Goal: Task Accomplishment & Management: Complete application form

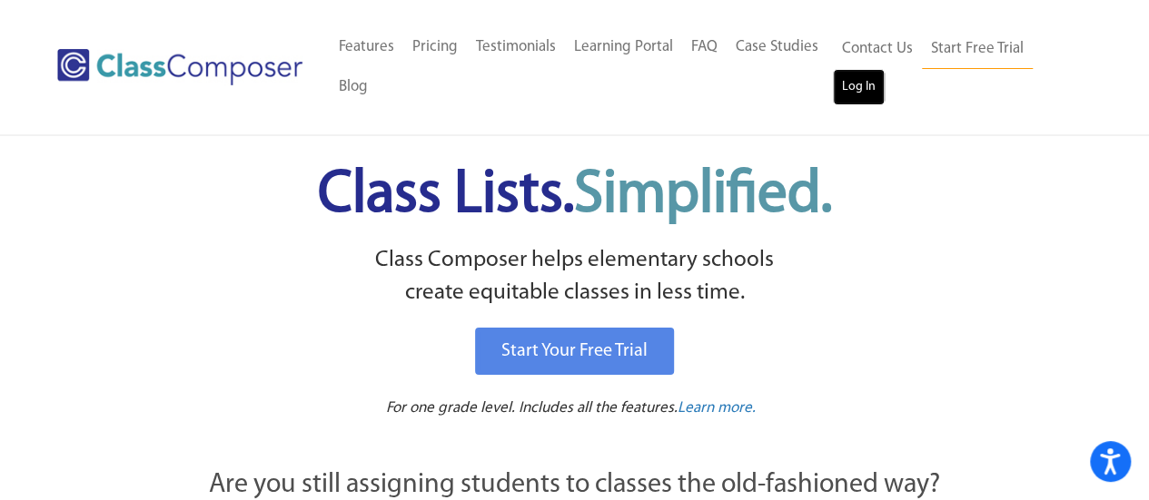
click at [867, 74] on link "Log In" at bounding box center [859, 87] width 52 height 36
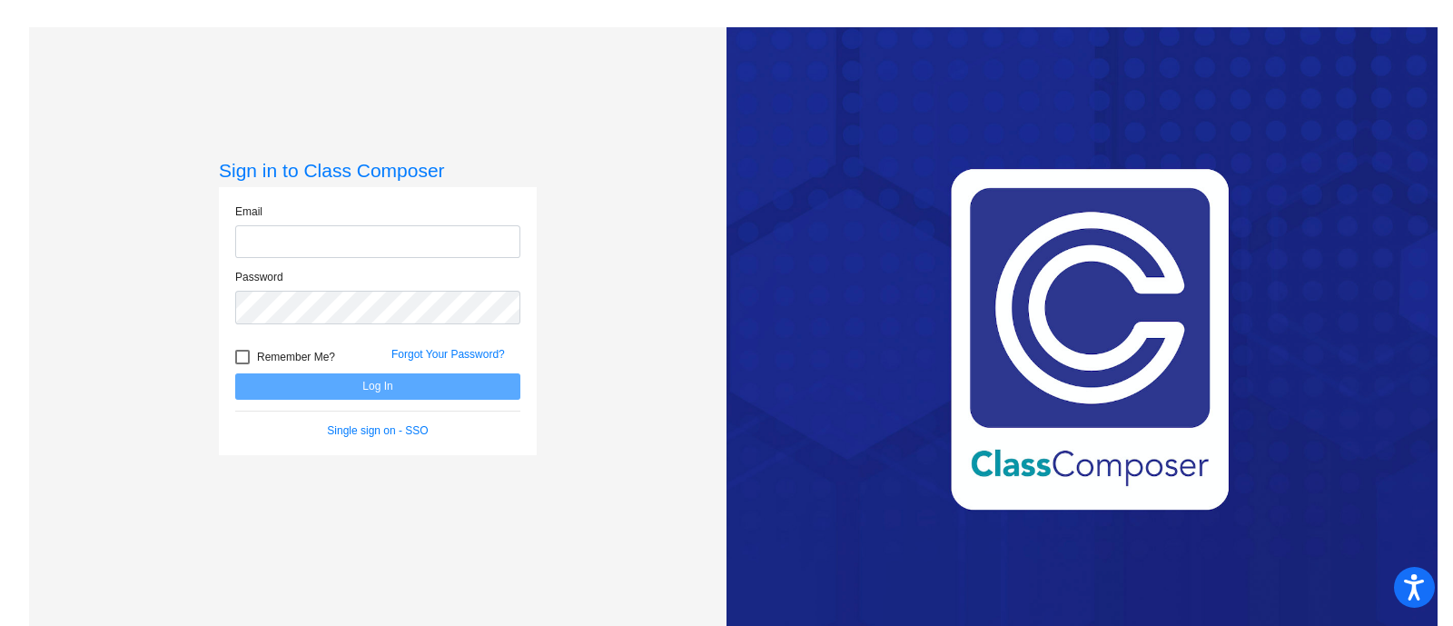
type input "sarah.bell@irsd.k12.de.us"
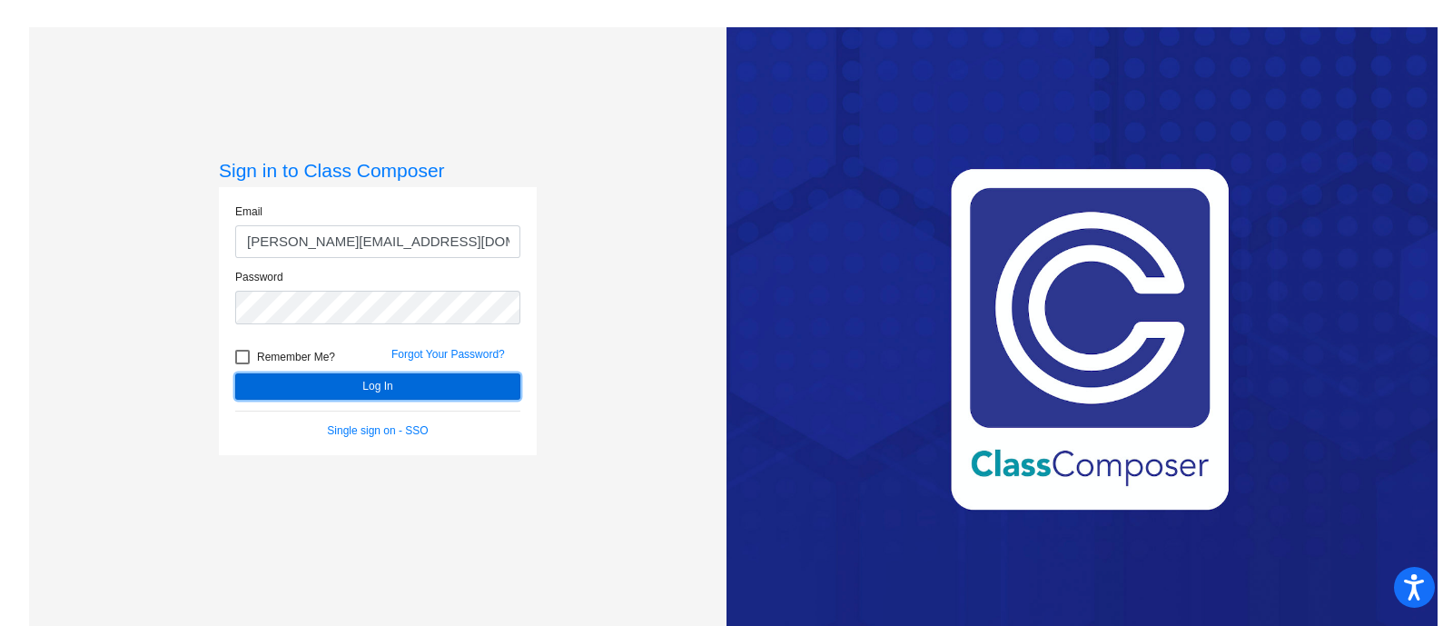
click at [321, 373] on button "Log In" at bounding box center [377, 386] width 285 height 26
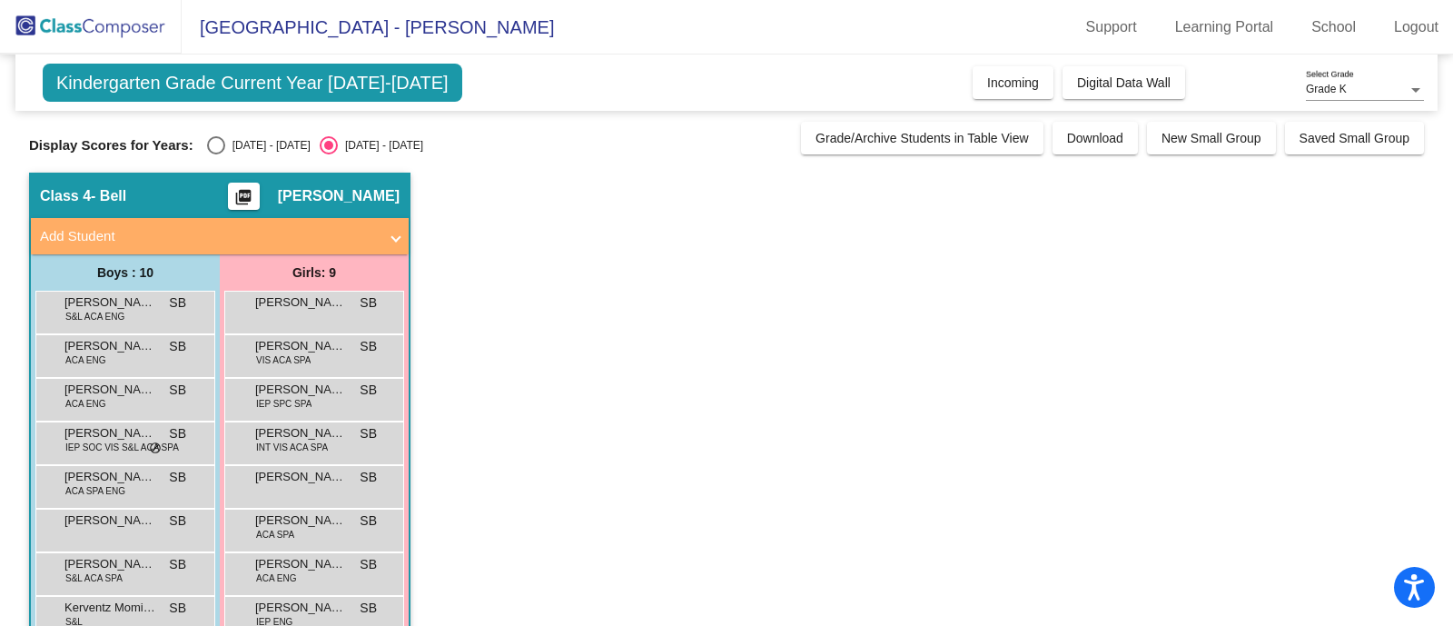
click at [937, 74] on div "Kindergarten Grade Current Year 2025-2026 Add, Move, or Retain Students Off On …" at bounding box center [726, 82] width 1422 height 56
click at [1007, 56] on div "Kindergarten Grade Current Year 2025-2026 Add, Move, or Retain Students Off On …" at bounding box center [726, 82] width 1422 height 56
click at [1008, 66] on button "Incoming" at bounding box center [1012, 82] width 81 height 33
click at [363, 233] on mat-panel-title "Add Student" at bounding box center [209, 236] width 338 height 21
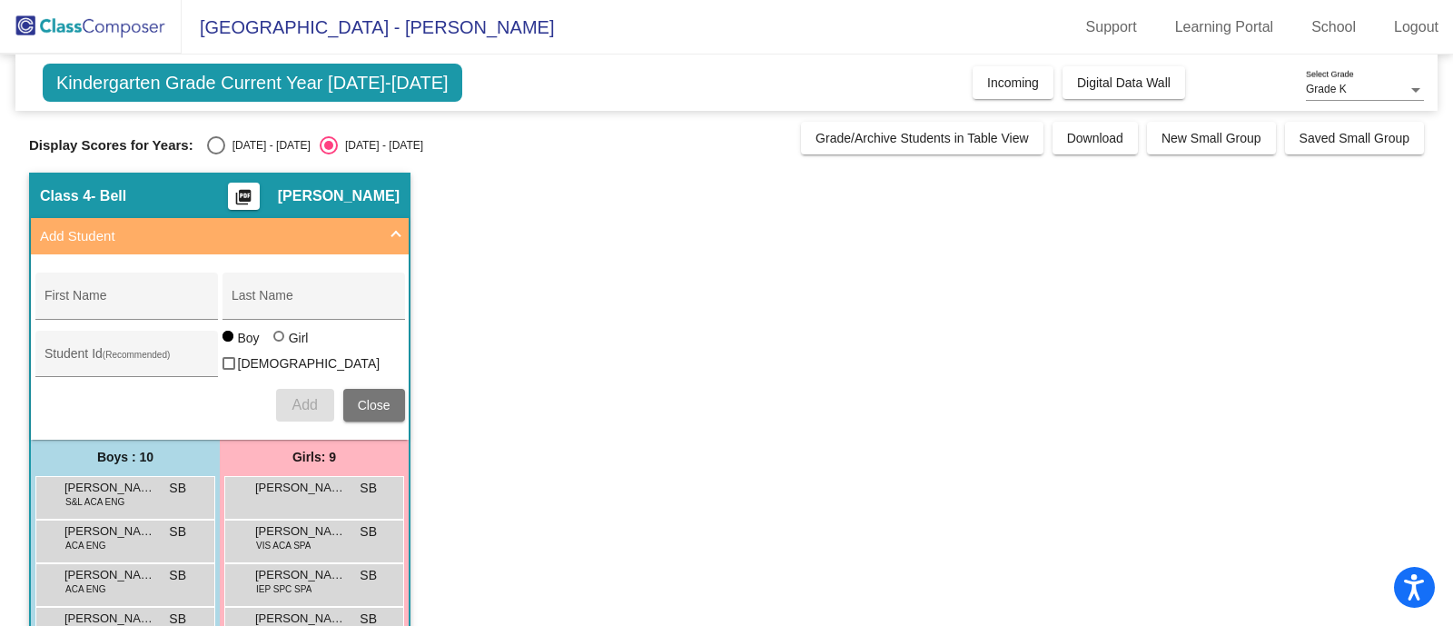
click at [351, 392] on button "Close" at bounding box center [374, 405] width 62 height 33
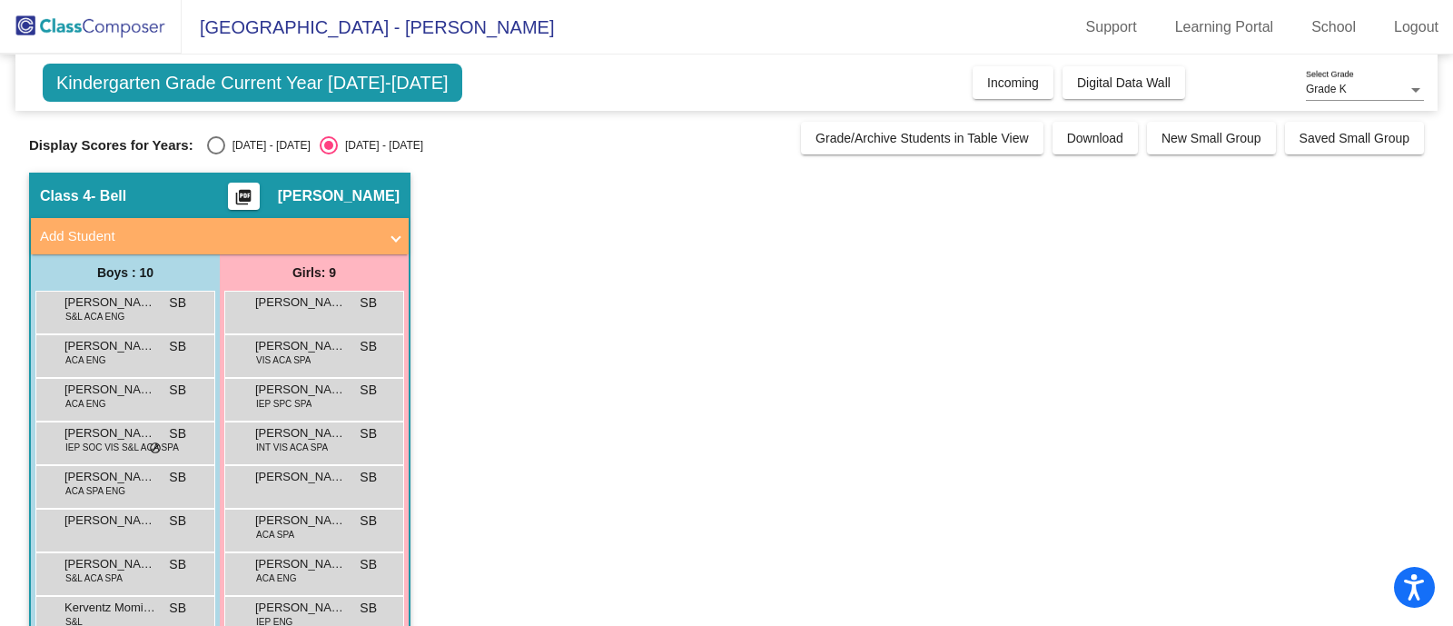
click at [286, 236] on mat-panel-title "Add Student" at bounding box center [209, 236] width 338 height 21
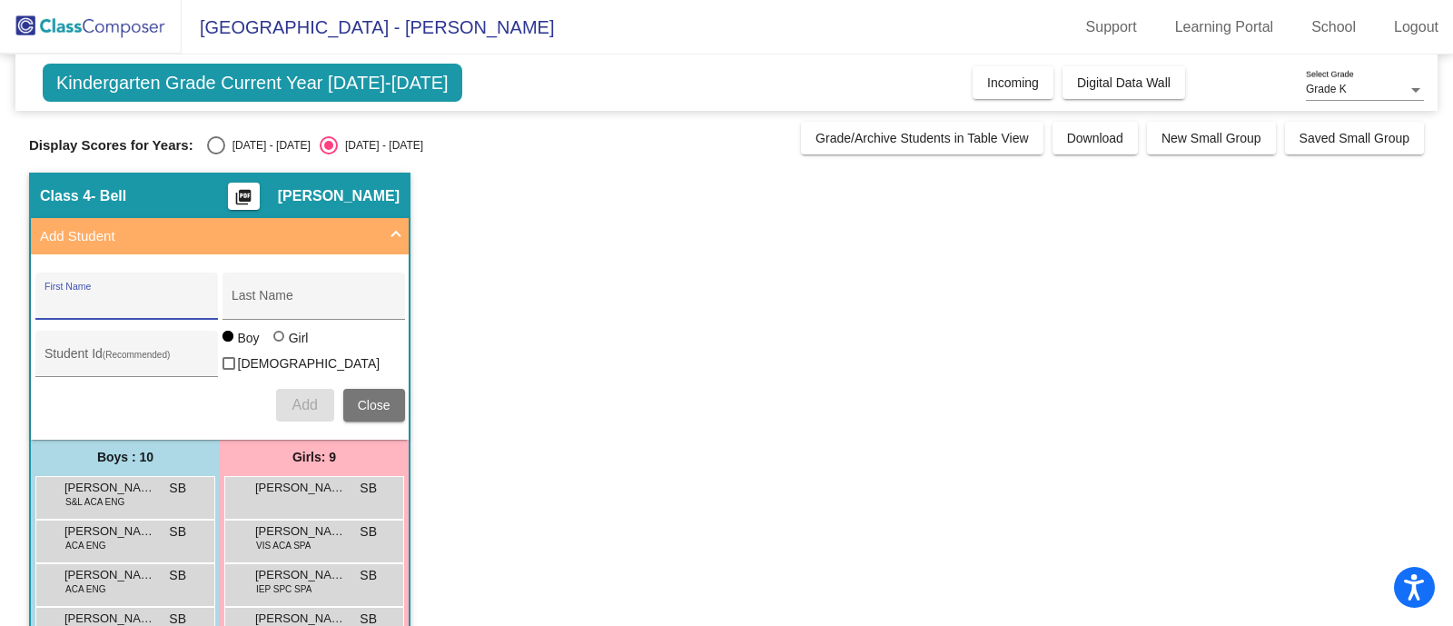
click at [159, 296] on input "First Name" at bounding box center [125, 302] width 163 height 15
type input "joshua"
click at [276, 389] on button "Add" at bounding box center [305, 405] width 58 height 33
click at [272, 285] on div "Last Name" at bounding box center [313, 300] width 163 height 37
type input "chun"
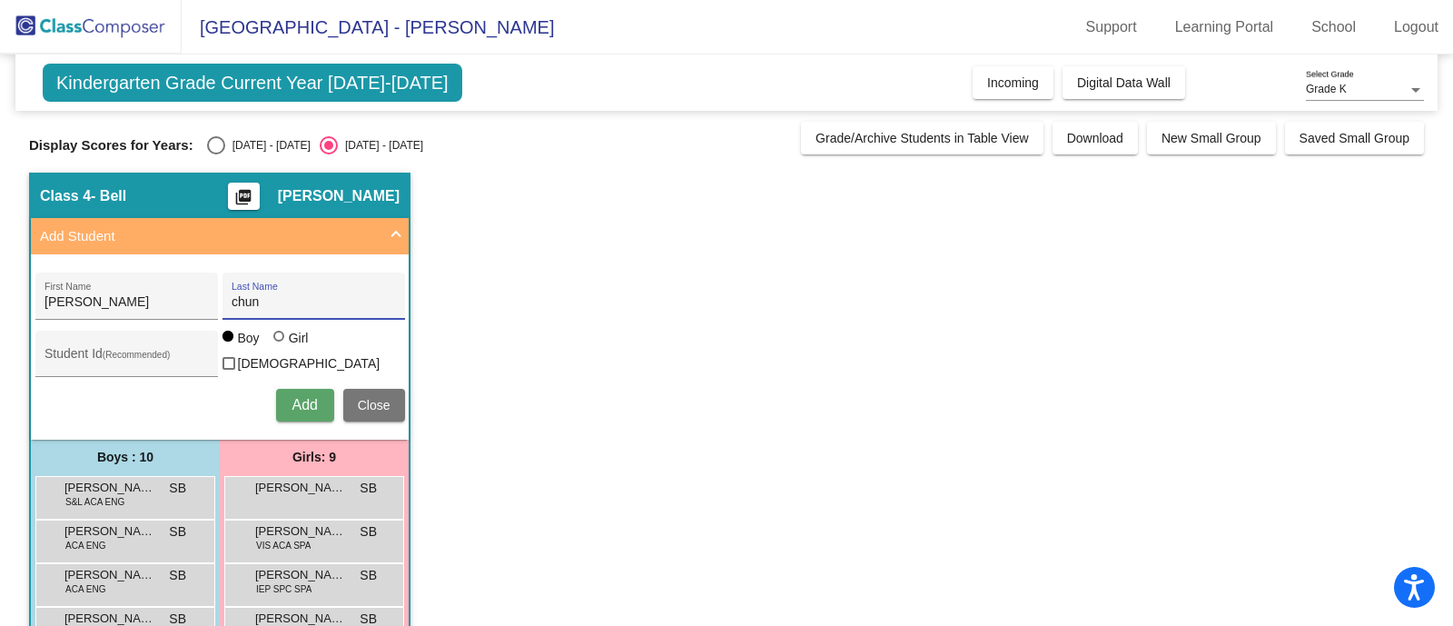
click at [276, 389] on button "Add" at bounding box center [305, 405] width 58 height 33
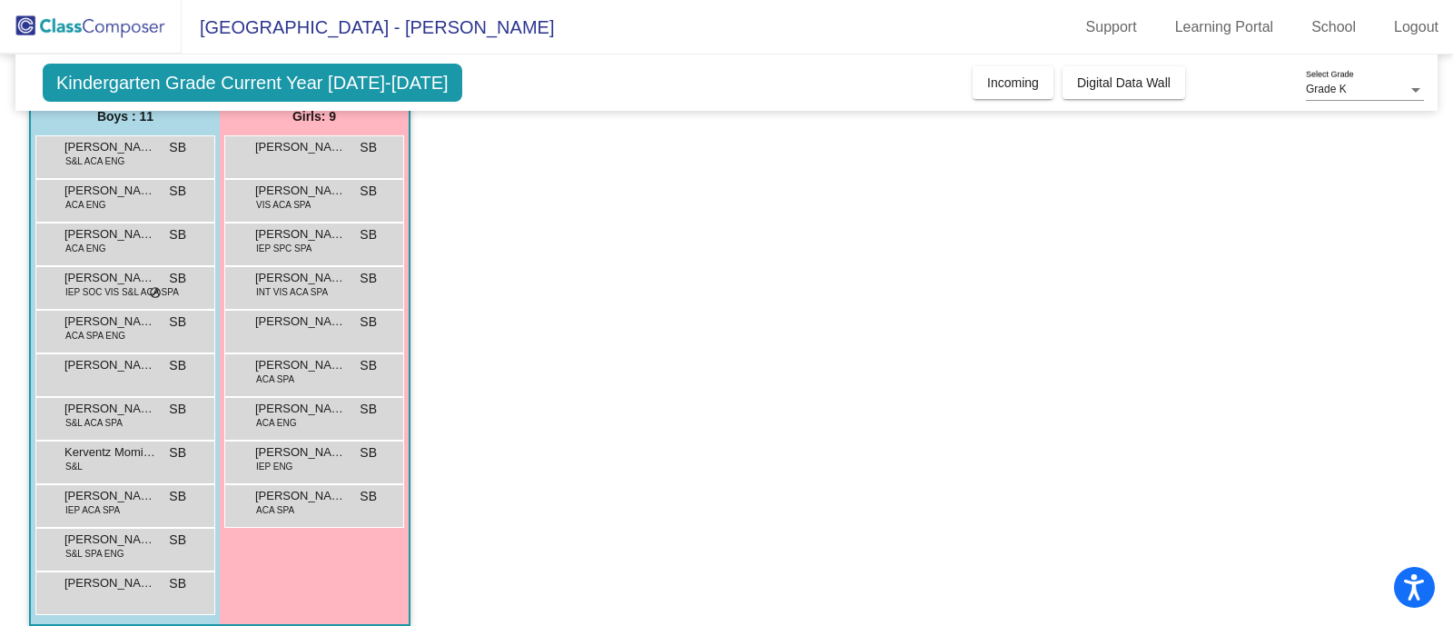
scroll to position [353, 0]
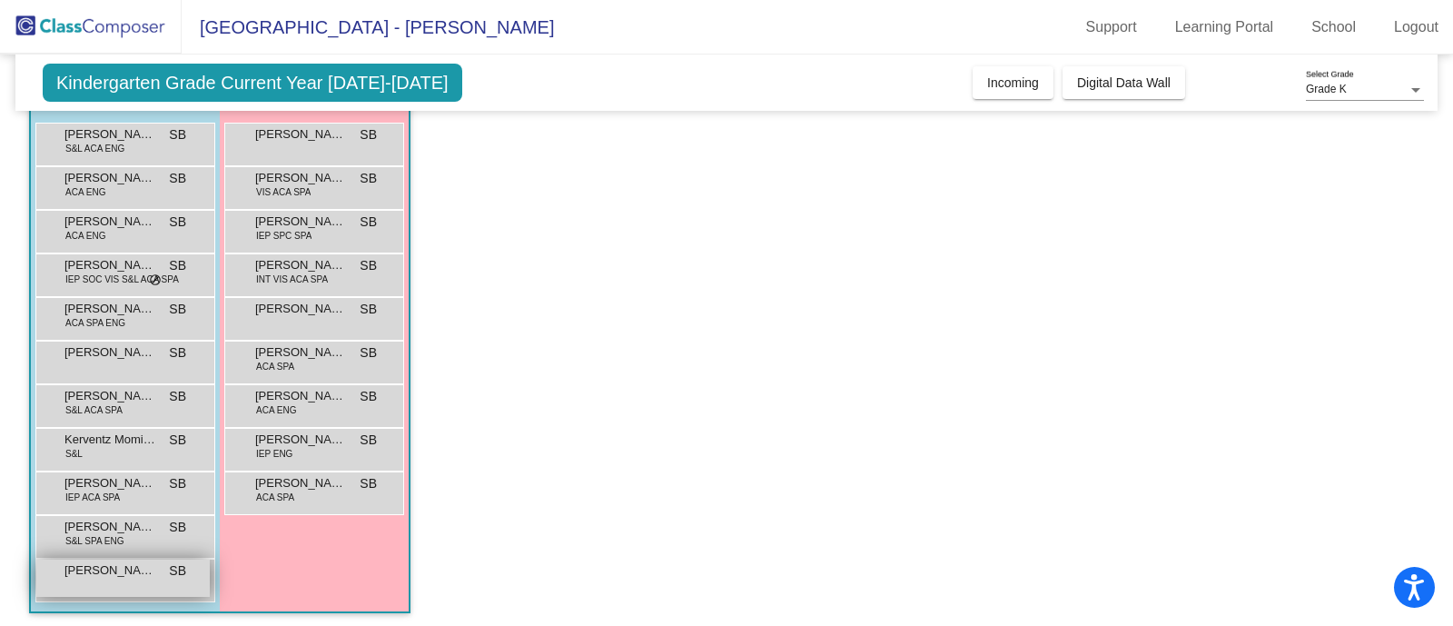
click at [101, 574] on div "joshua chun SB lock do_not_disturb_alt" at bounding box center [122, 577] width 173 height 37
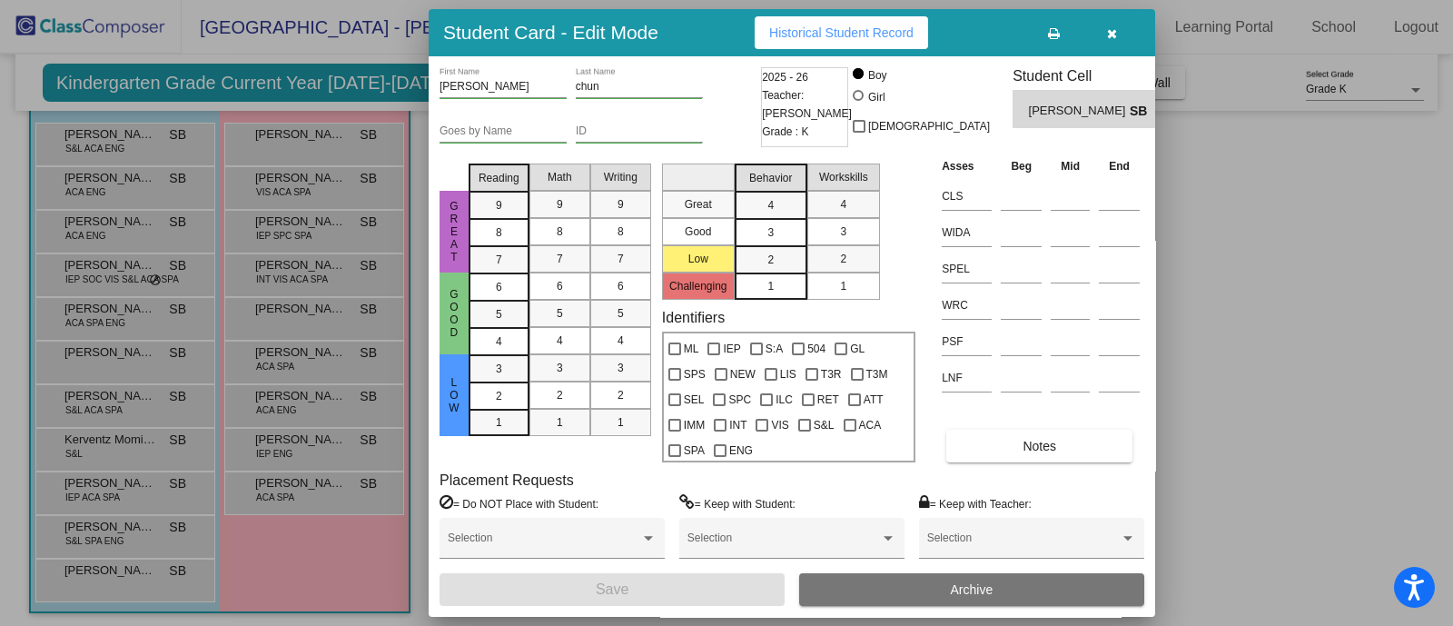
click at [1119, 34] on button "button" at bounding box center [1111, 32] width 58 height 33
